Goal: Check status: Check status

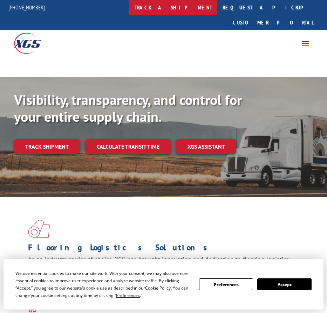
click at [183, 5] on link "track a shipment" at bounding box center [173, 7] width 88 height 15
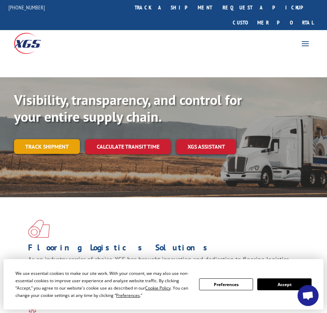
click at [47, 139] on link "Track shipment" at bounding box center [47, 146] width 66 height 15
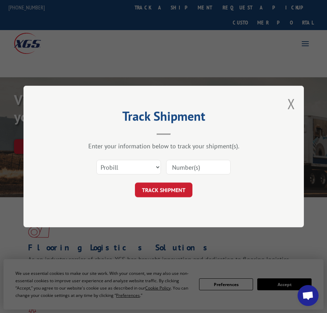
click at [192, 165] on input at bounding box center [198, 167] width 64 height 15
paste input "17665048"
type input "17665048"
drag, startPoint x: 158, startPoint y: 189, endPoint x: 161, endPoint y: 187, distance: 3.8
click at [161, 188] on button "TRACK SHIPMENT" at bounding box center [163, 190] width 57 height 15
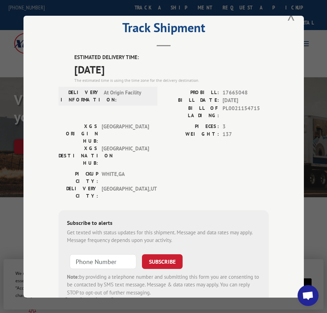
scroll to position [28, 0]
